Goal: Task Accomplishment & Management: Use online tool/utility

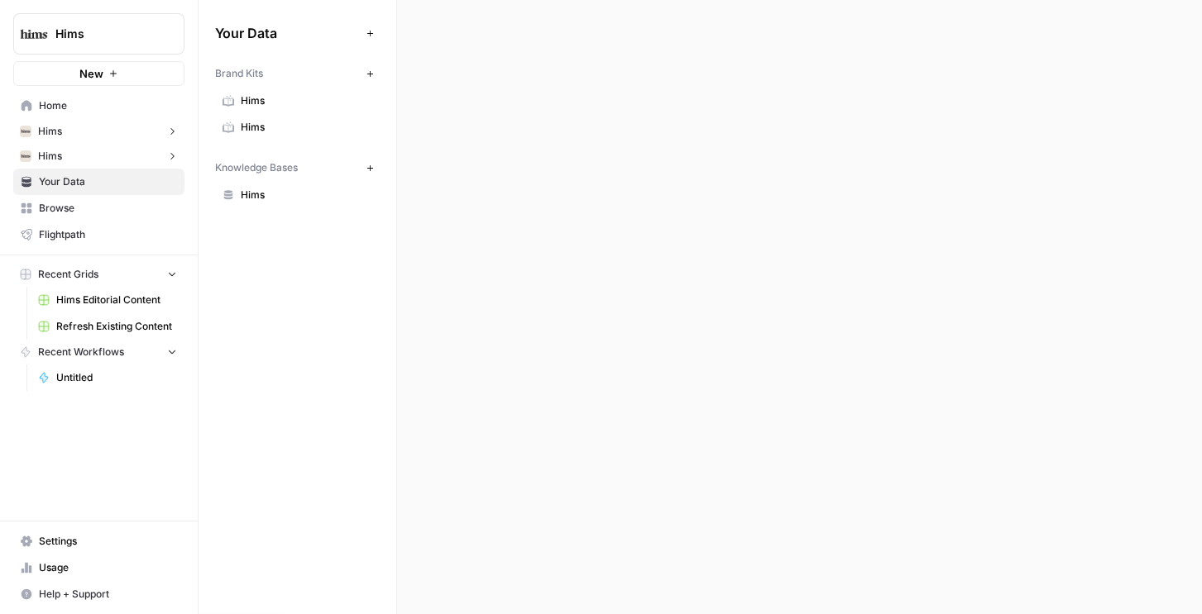
click at [97, 332] on span "Refresh Existing Content" at bounding box center [116, 326] width 121 height 15
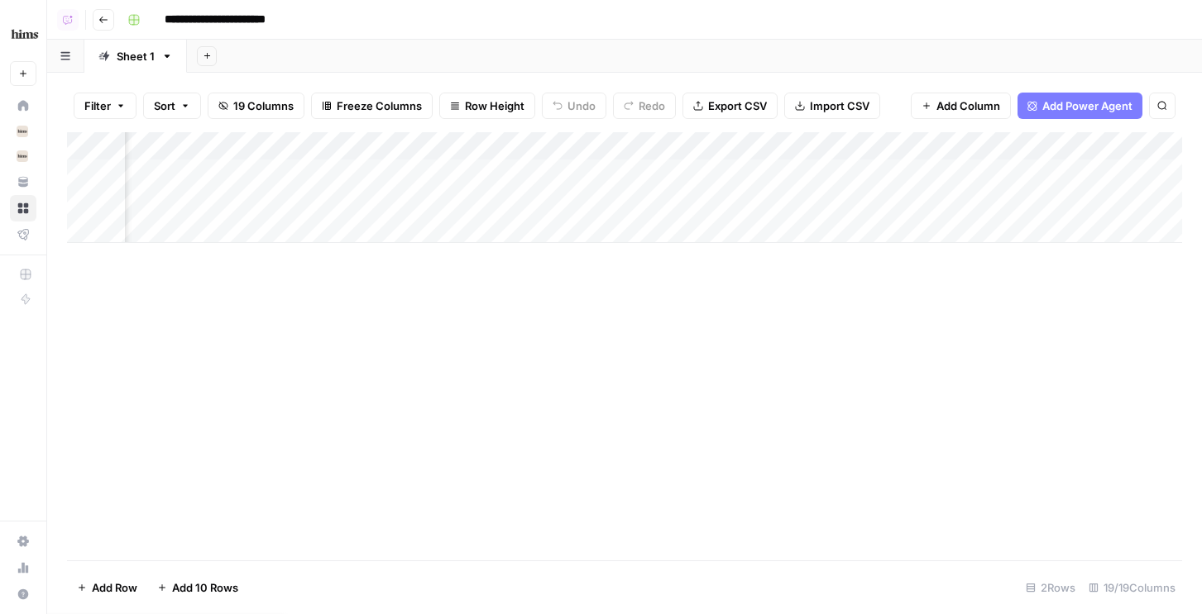
scroll to position [0, 862]
click at [795, 170] on div "Add Column" at bounding box center [624, 187] width 1115 height 111
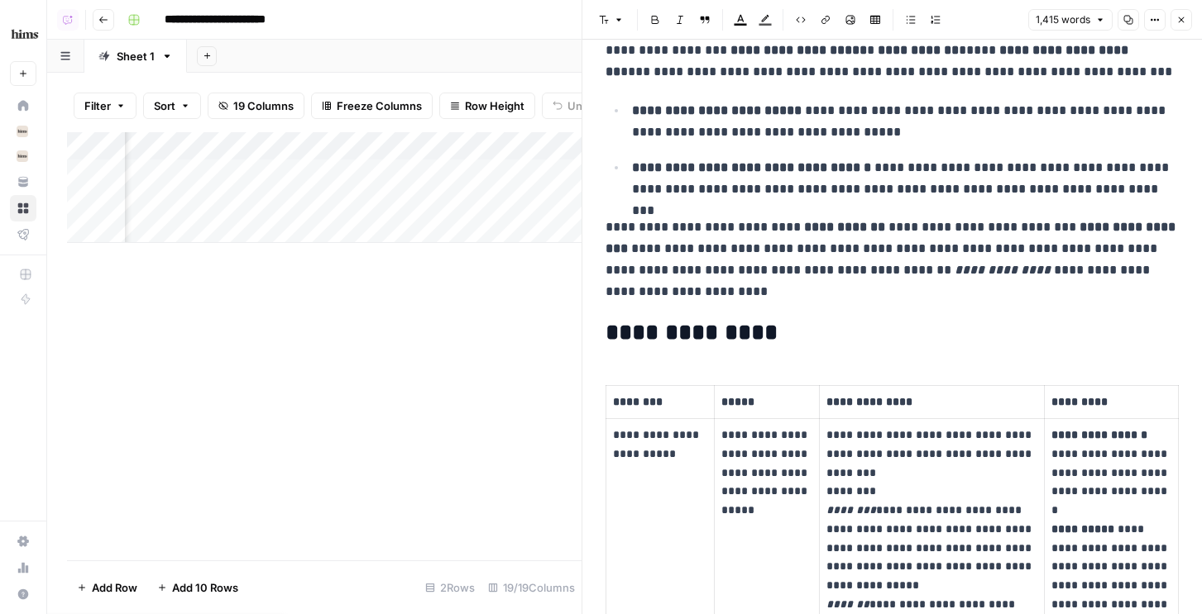
scroll to position [0, 894]
click at [1184, 18] on icon "button" at bounding box center [1181, 20] width 10 height 10
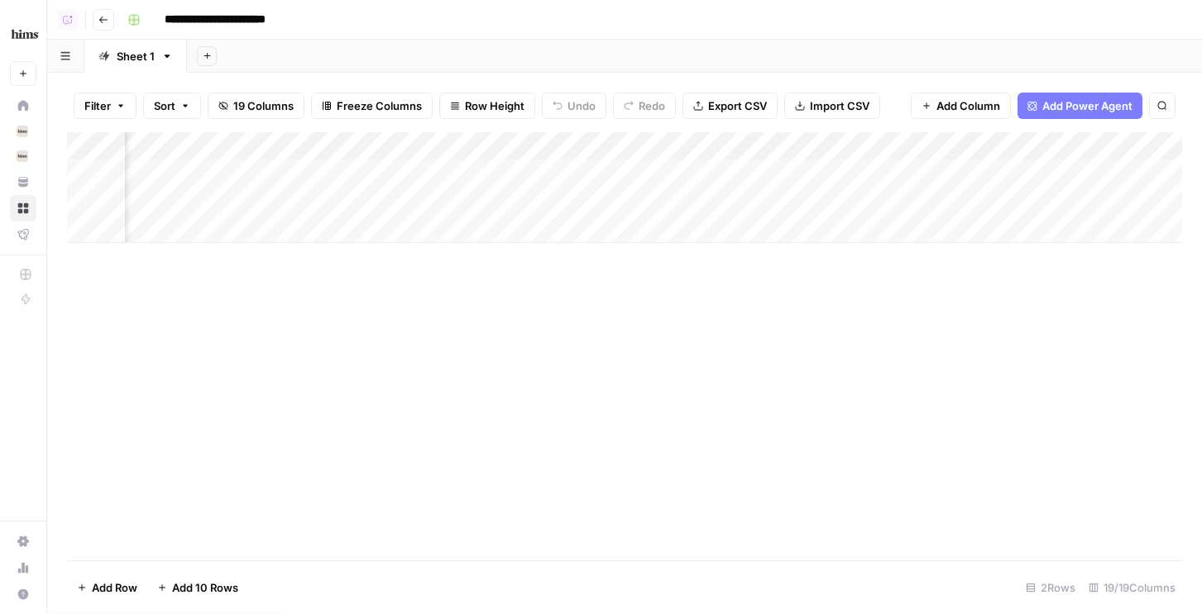
scroll to position [0, 2292]
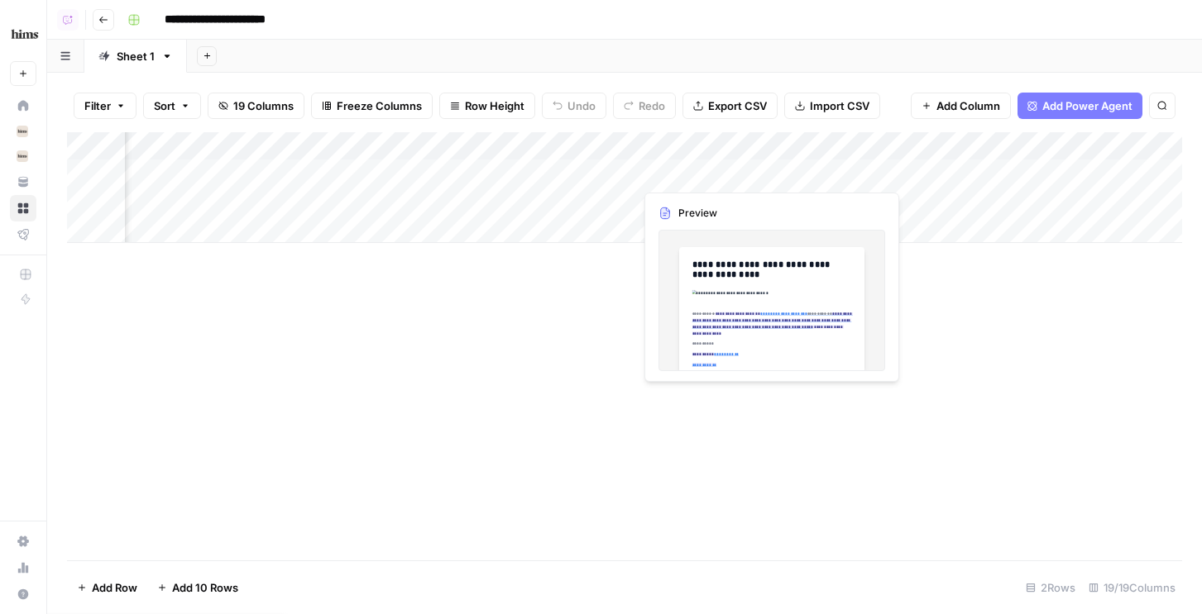
click at [752, 173] on div "Add Column" at bounding box center [624, 187] width 1115 height 111
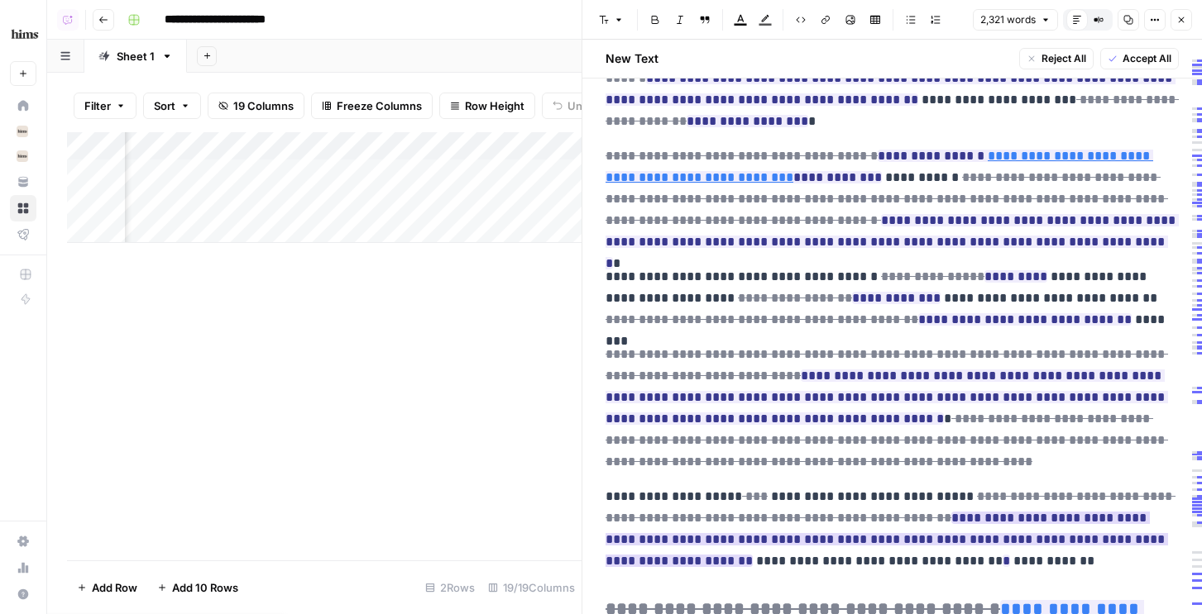
scroll to position [491, 0]
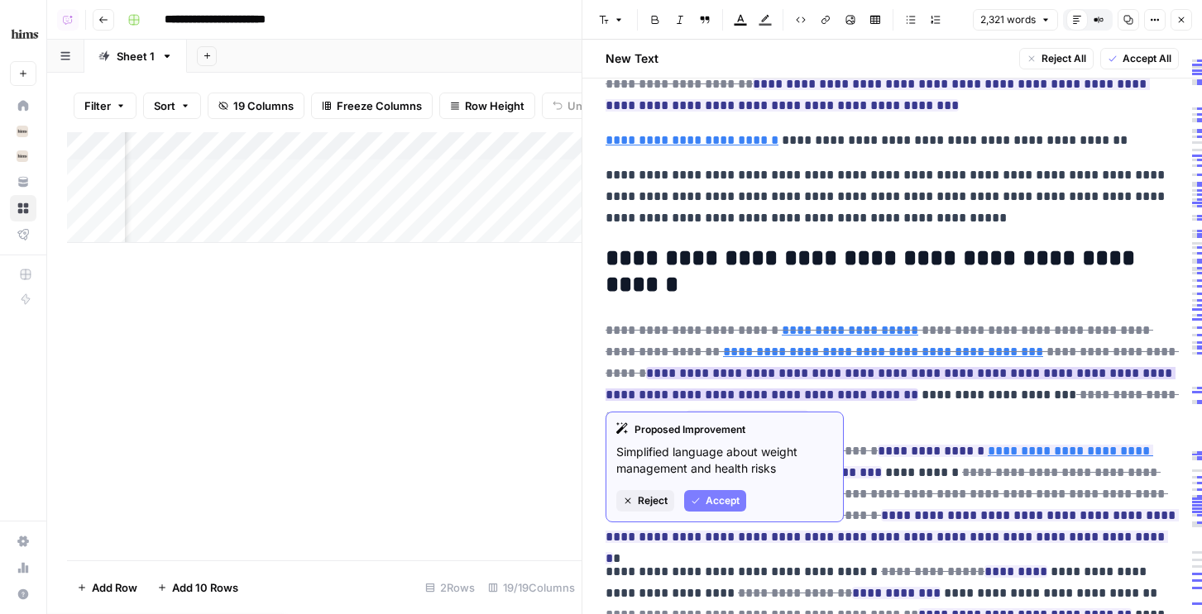
drag, startPoint x: 664, startPoint y: 436, endPoint x: 679, endPoint y: 462, distance: 30.4
click at [679, 462] on div "Proposed Improvement Simplified language about weight management and health ris…" at bounding box center [724, 467] width 238 height 111
click at [784, 389] on ins "**********" at bounding box center [890, 384] width 570 height 34
click at [713, 504] on span "Accept" at bounding box center [722, 501] width 34 height 15
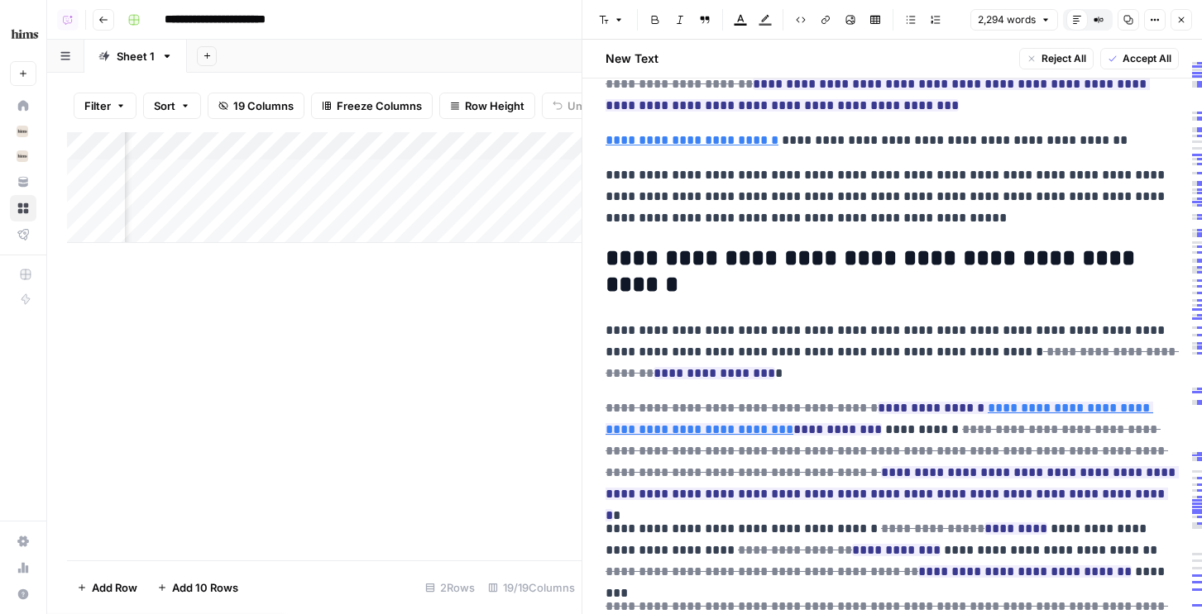
click at [1184, 17] on icon "button" at bounding box center [1181, 20] width 10 height 10
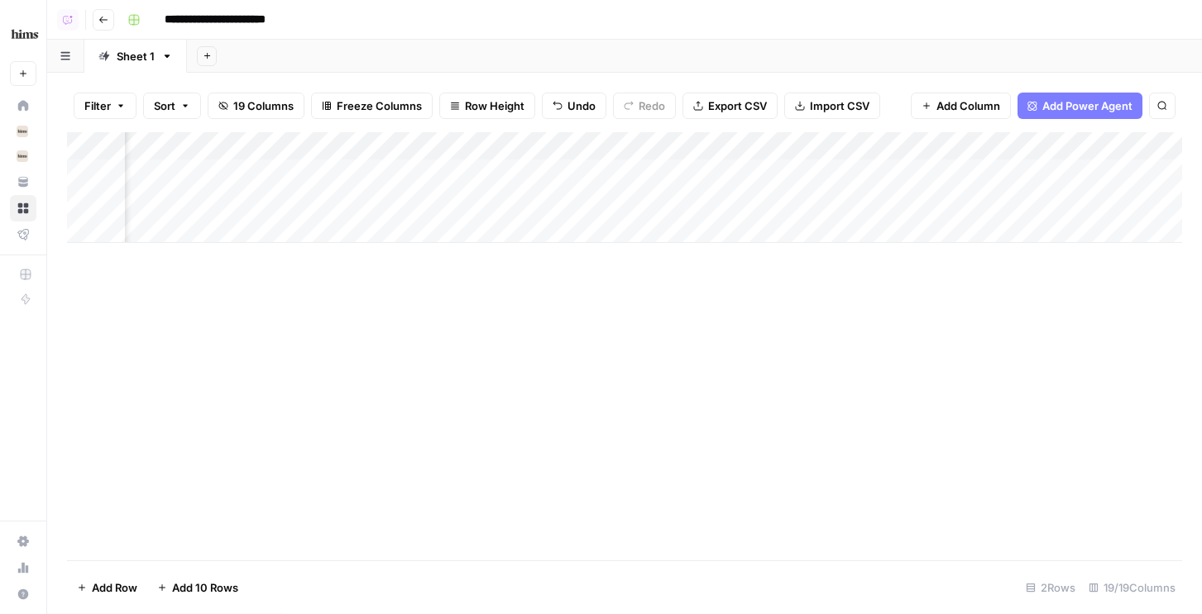
scroll to position [0, 235]
